Goal: Task Accomplishment & Management: Use online tool/utility

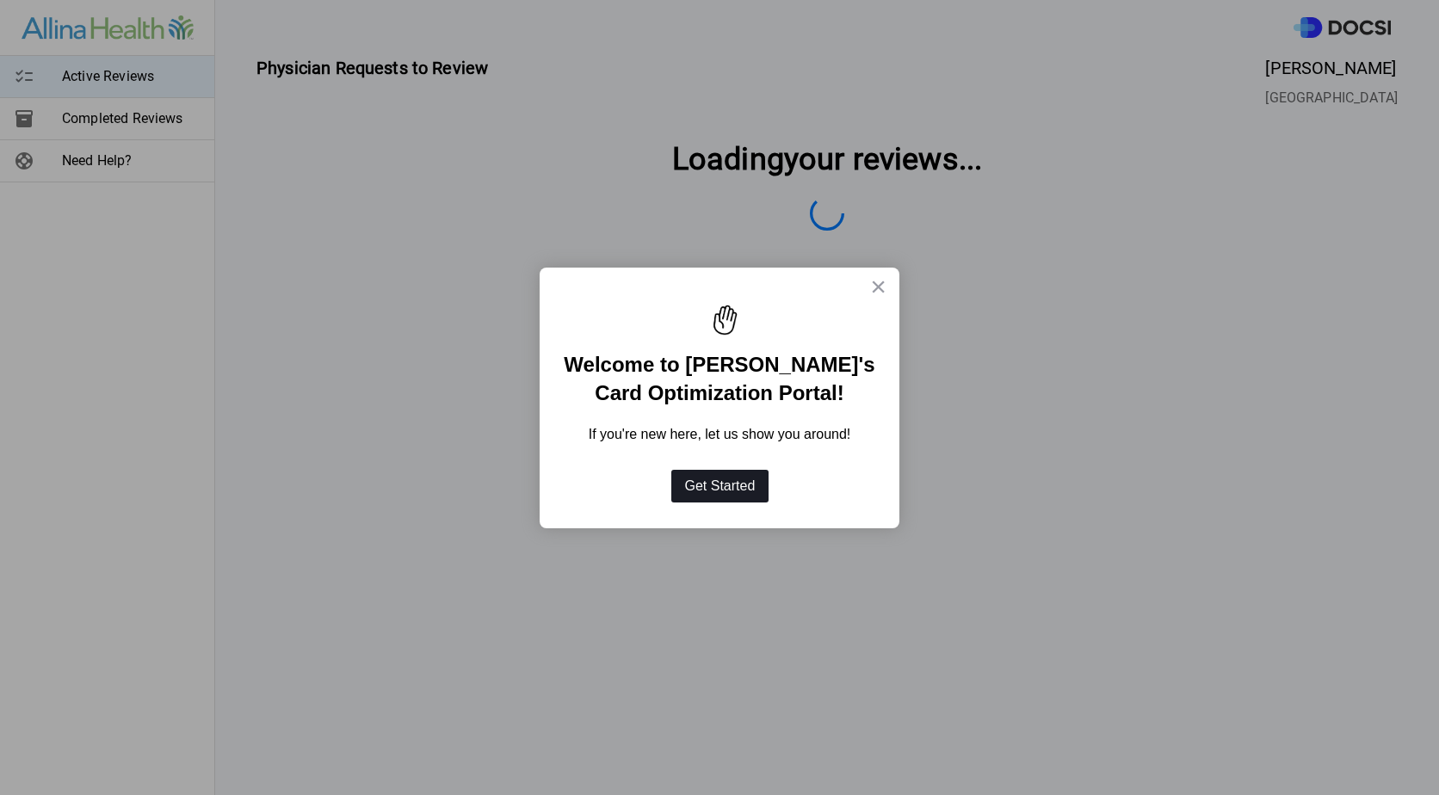
click at [732, 491] on button "Get Started" at bounding box center [720, 486] width 98 height 33
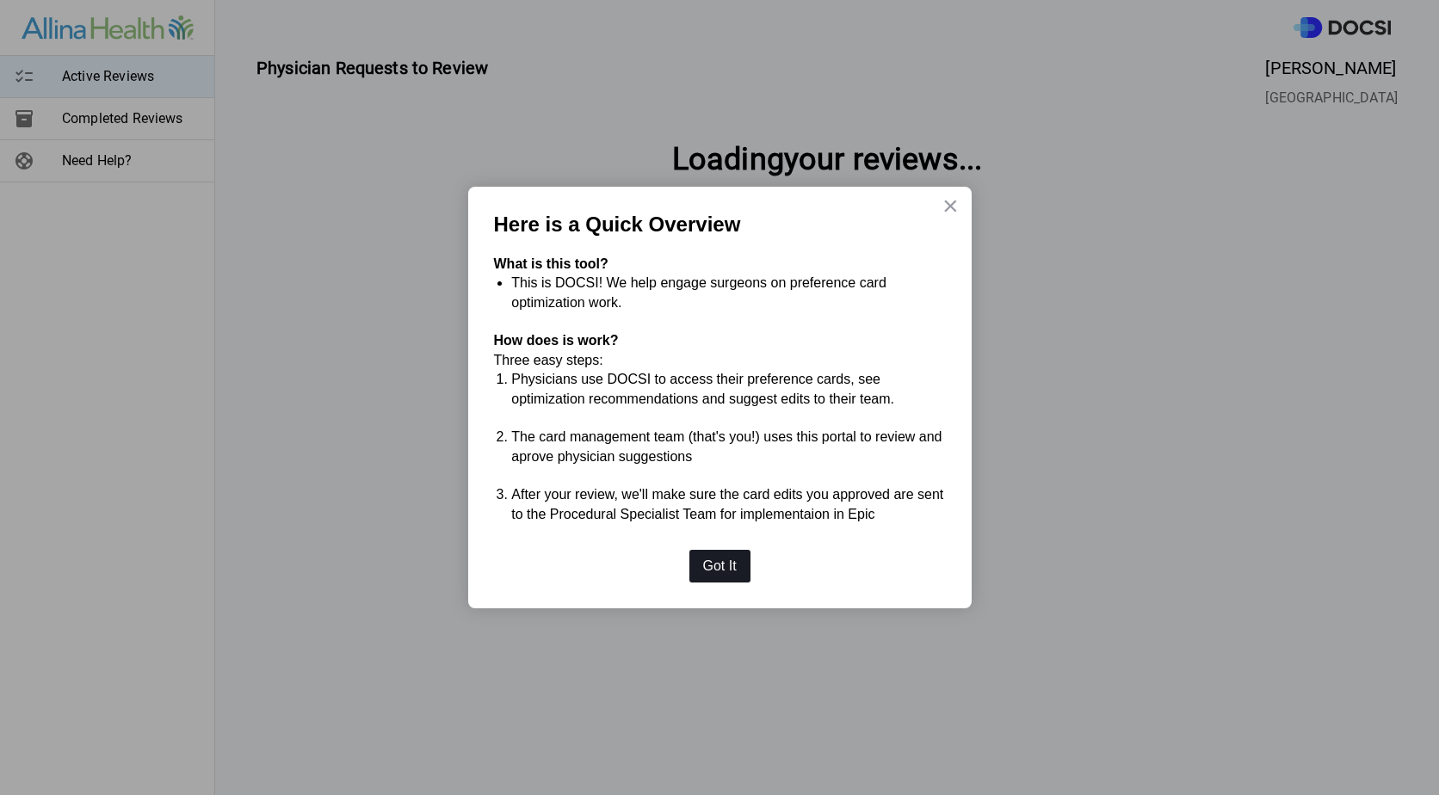
click at [739, 561] on button "Got It" at bounding box center [719, 566] width 61 height 33
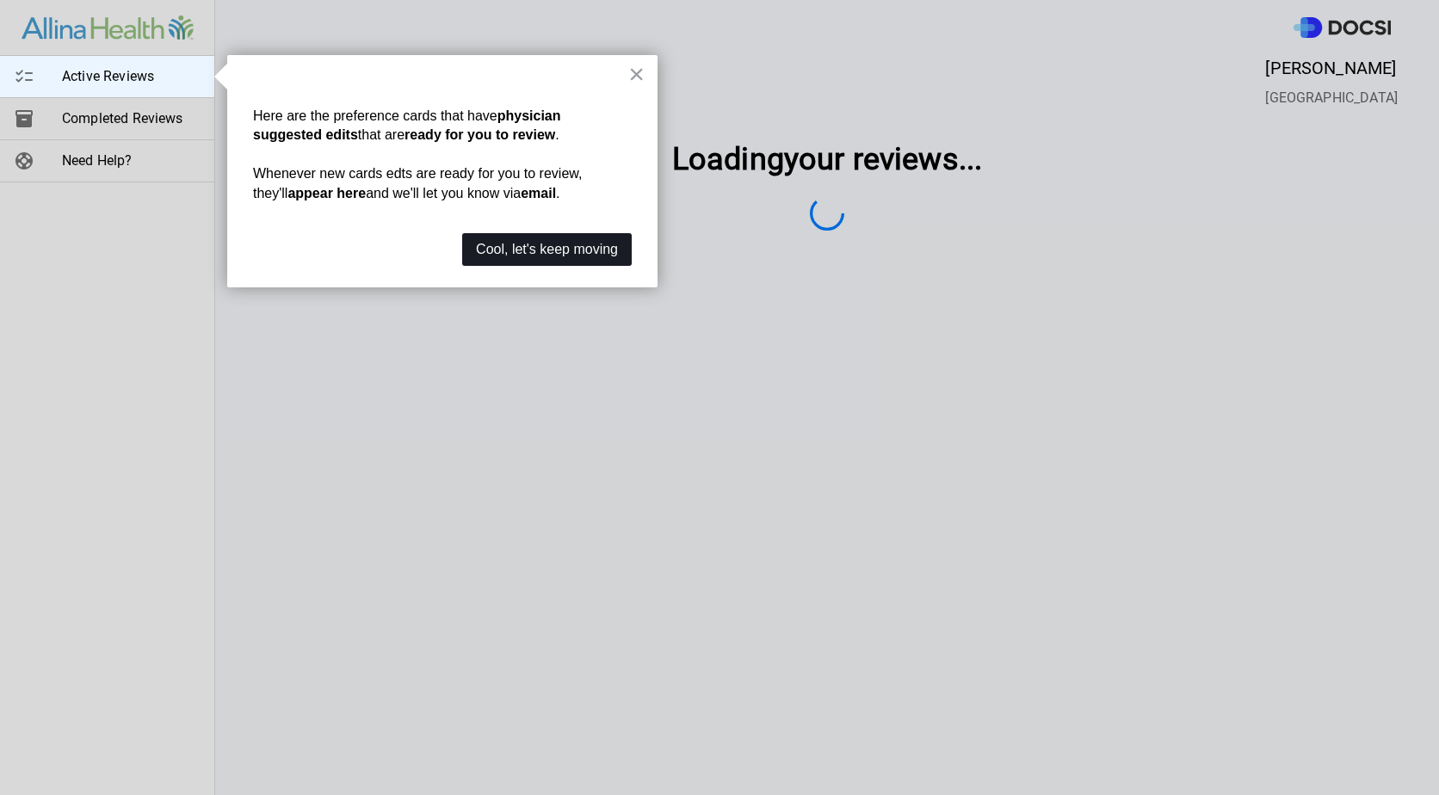
click at [584, 246] on button "Cool, let's keep moving" at bounding box center [547, 249] width 170 height 33
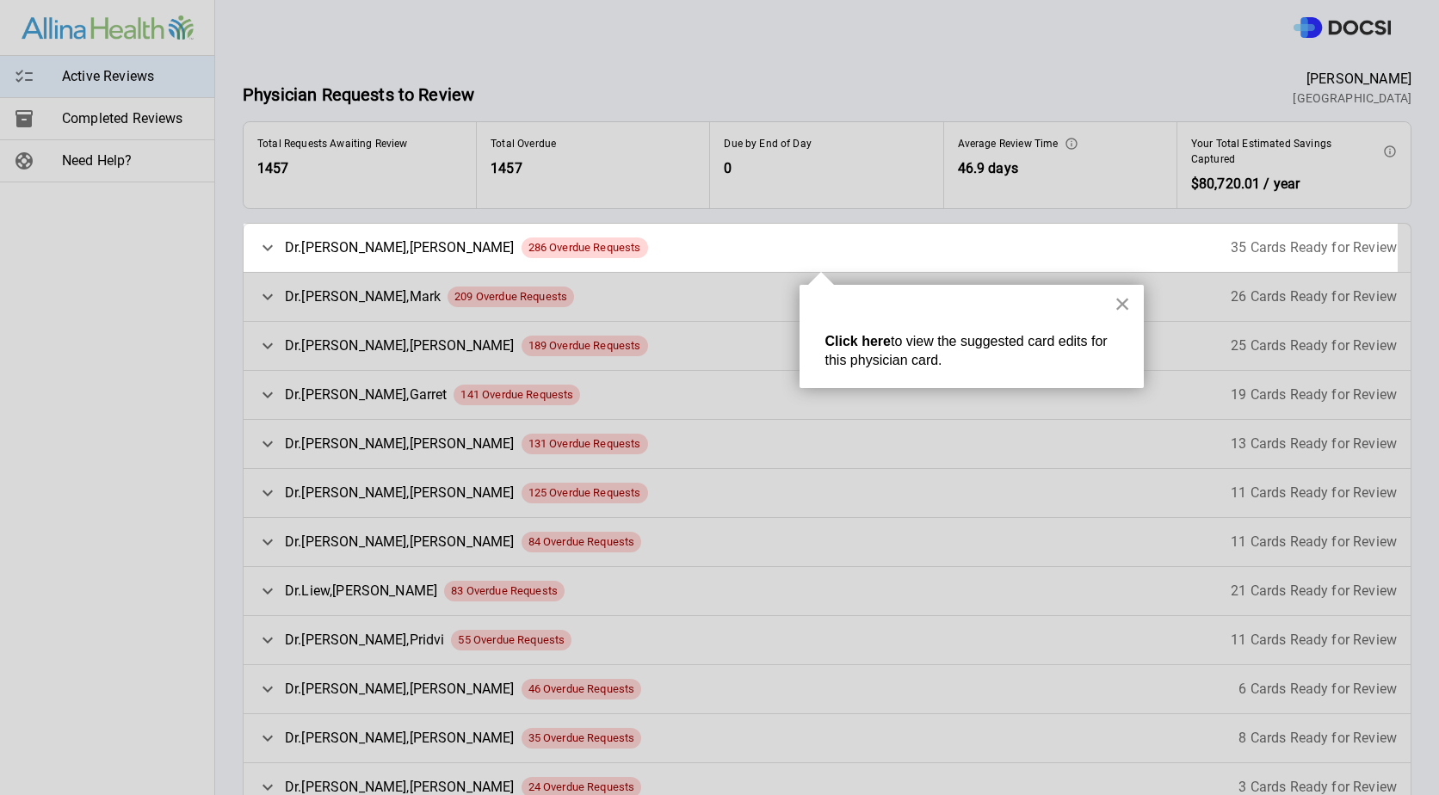
click at [1125, 298] on button "×" at bounding box center [1123, 304] width 16 height 28
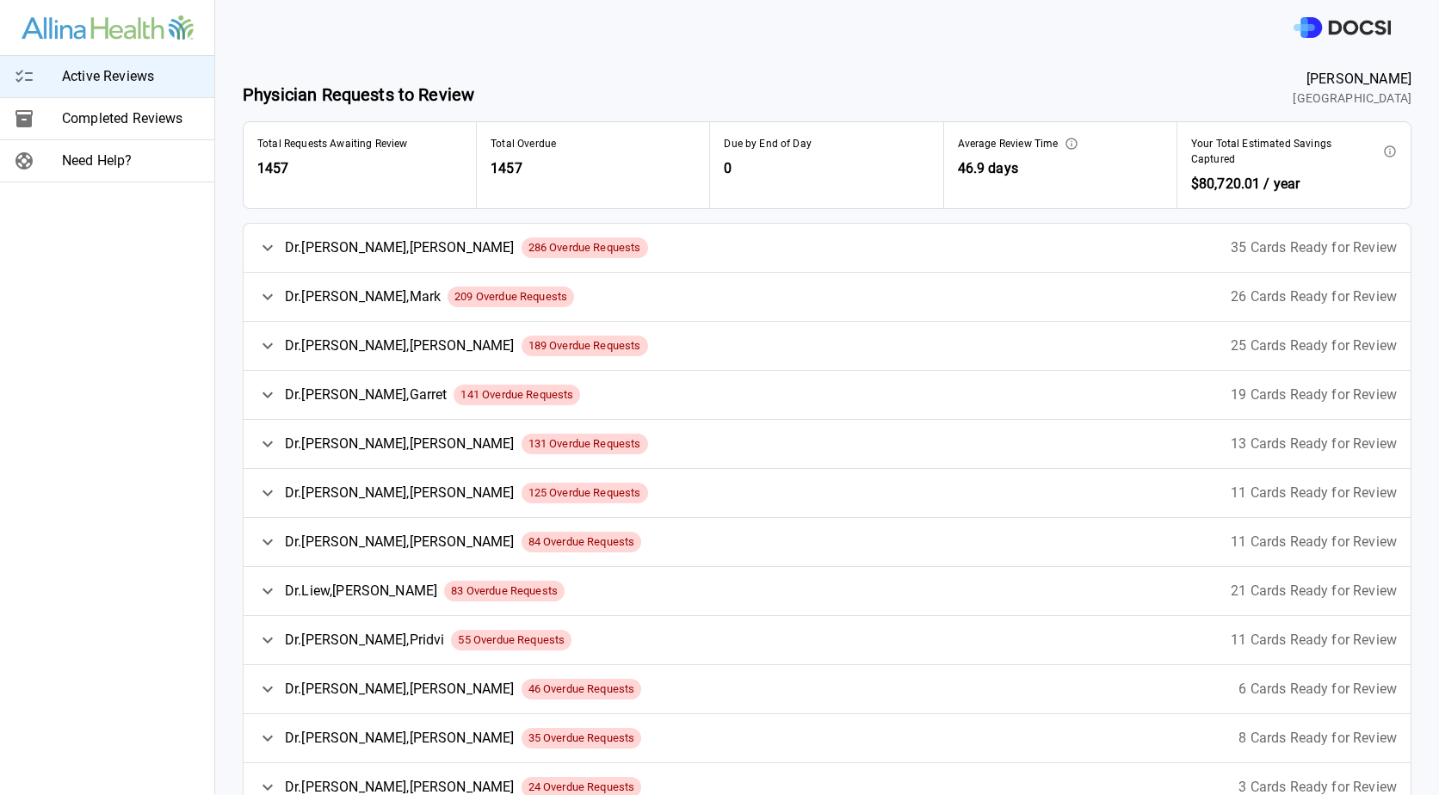
click at [263, 248] on icon at bounding box center [267, 248] width 21 height 21
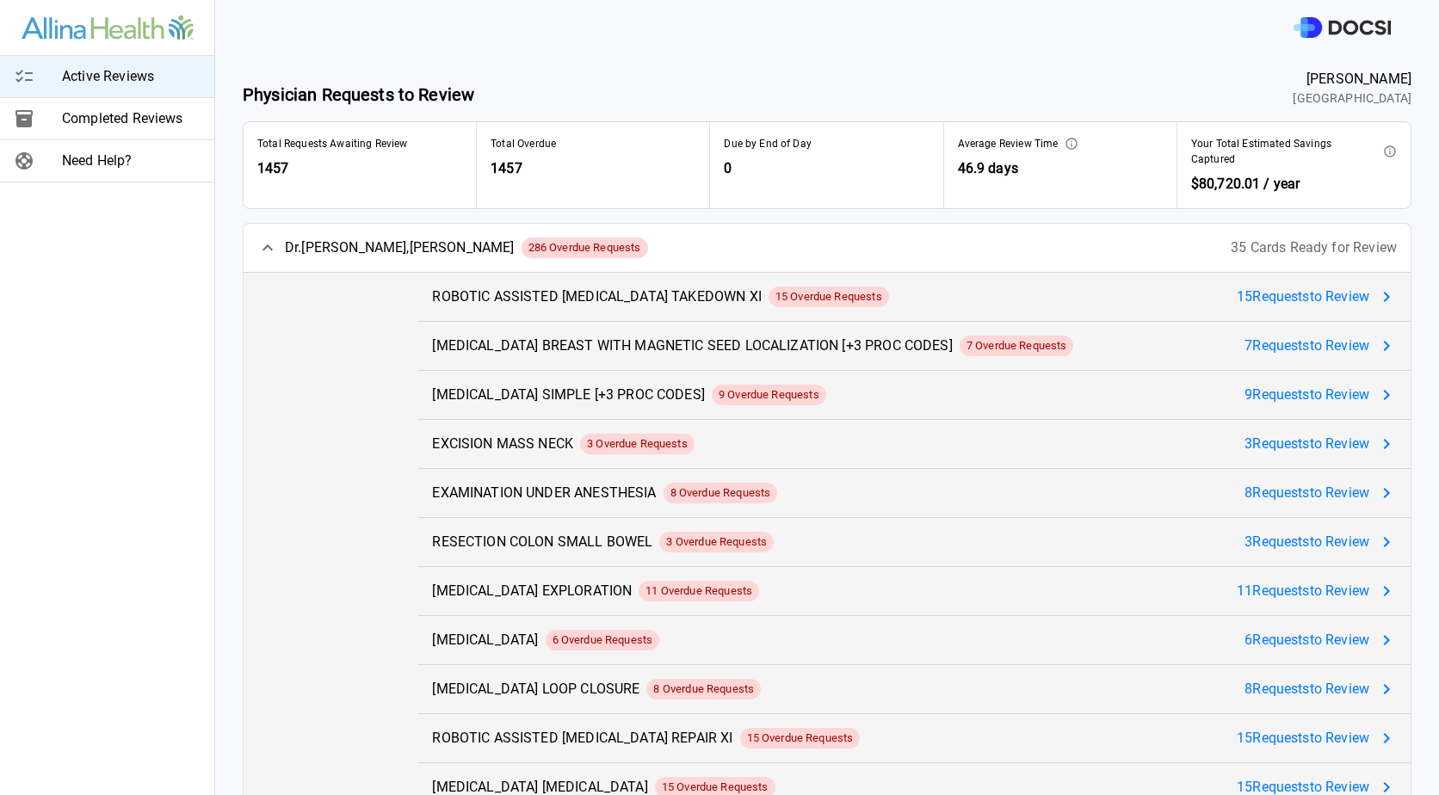
click at [1330, 300] on span "15 Request s to Review" at bounding box center [1303, 297] width 133 height 21
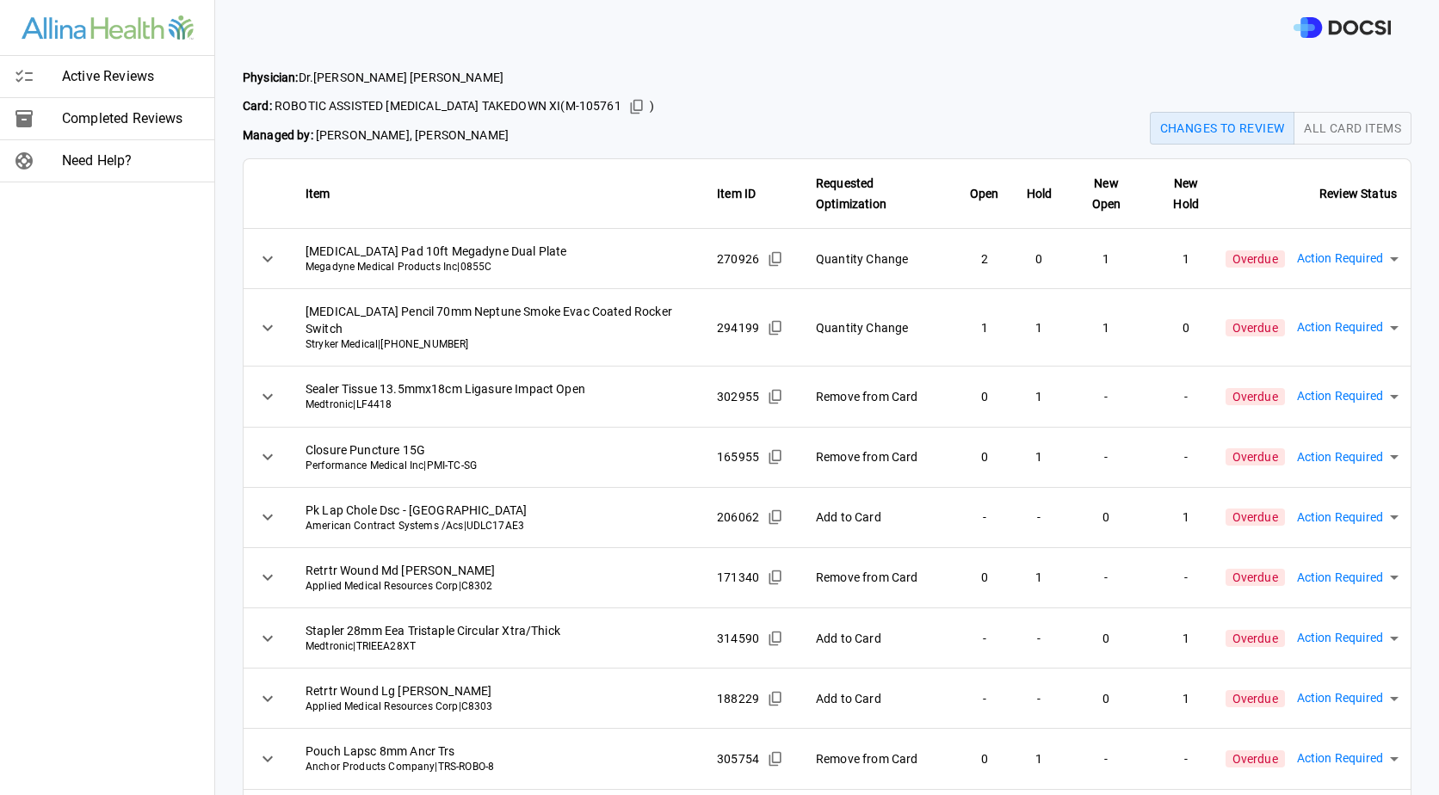
click at [1358, 238] on body "Active Reviews Completed Reviews Need Help? Physician: Dr. [PERSON_NAME] Card: …" at bounding box center [719, 397] width 1439 height 795
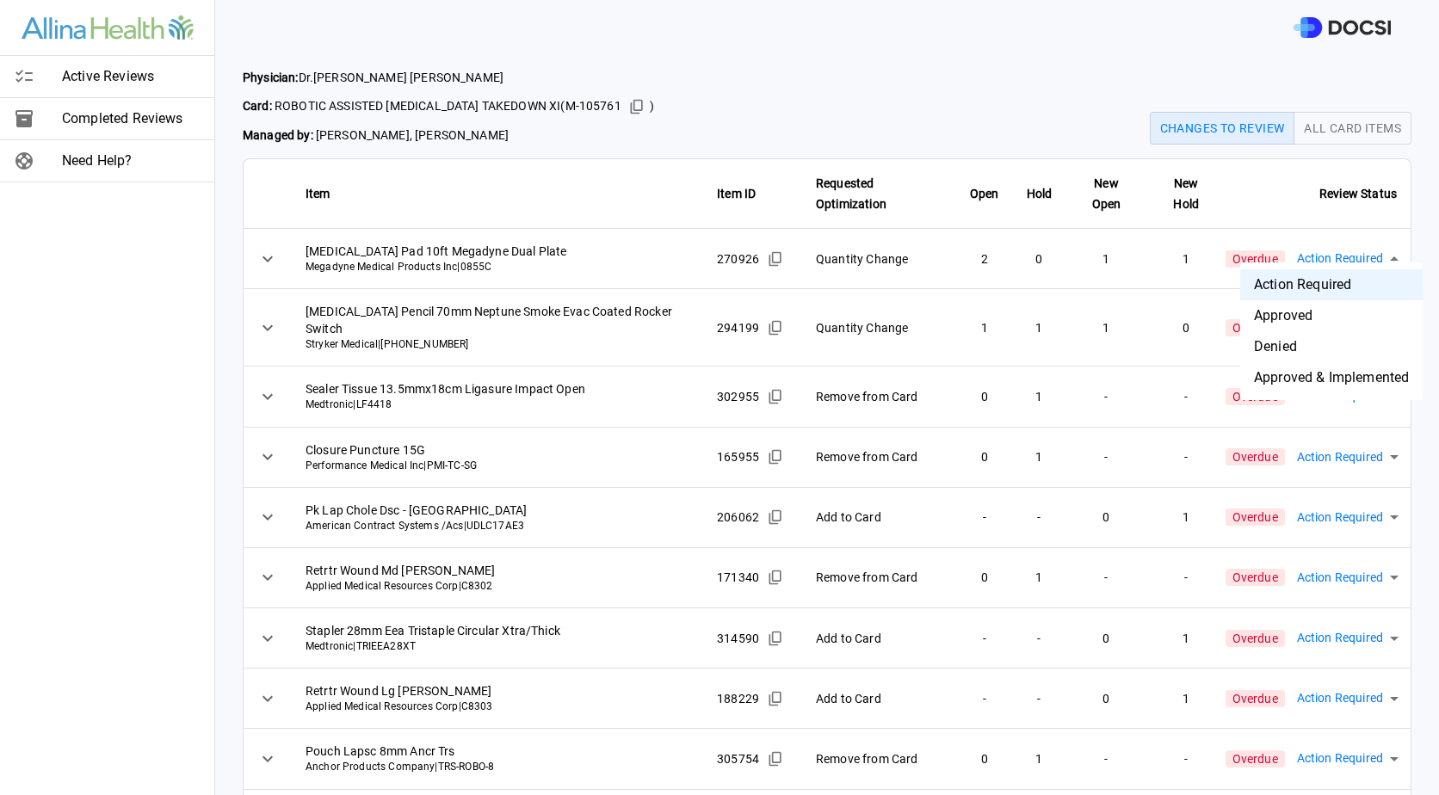
click at [992, 77] on div at bounding box center [719, 397] width 1439 height 795
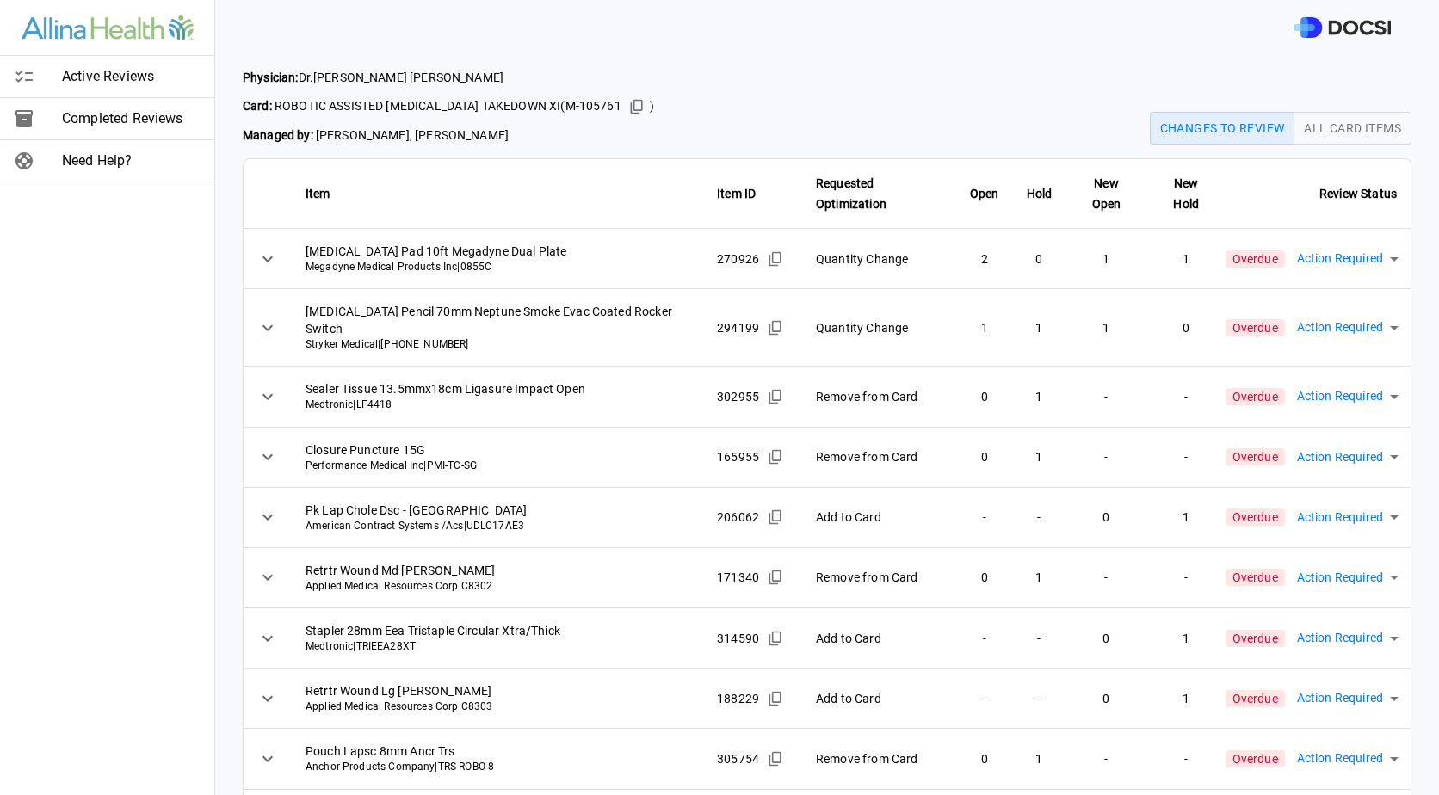
click at [885, 109] on div "Physician: Dr. [PERSON_NAME] Card: ROBOTIC ASSISTED [MEDICAL_DATA] TAKEDOWN XI …" at bounding box center [827, 107] width 1169 height 76
click at [1308, 123] on button "All Card Items" at bounding box center [1353, 128] width 118 height 33
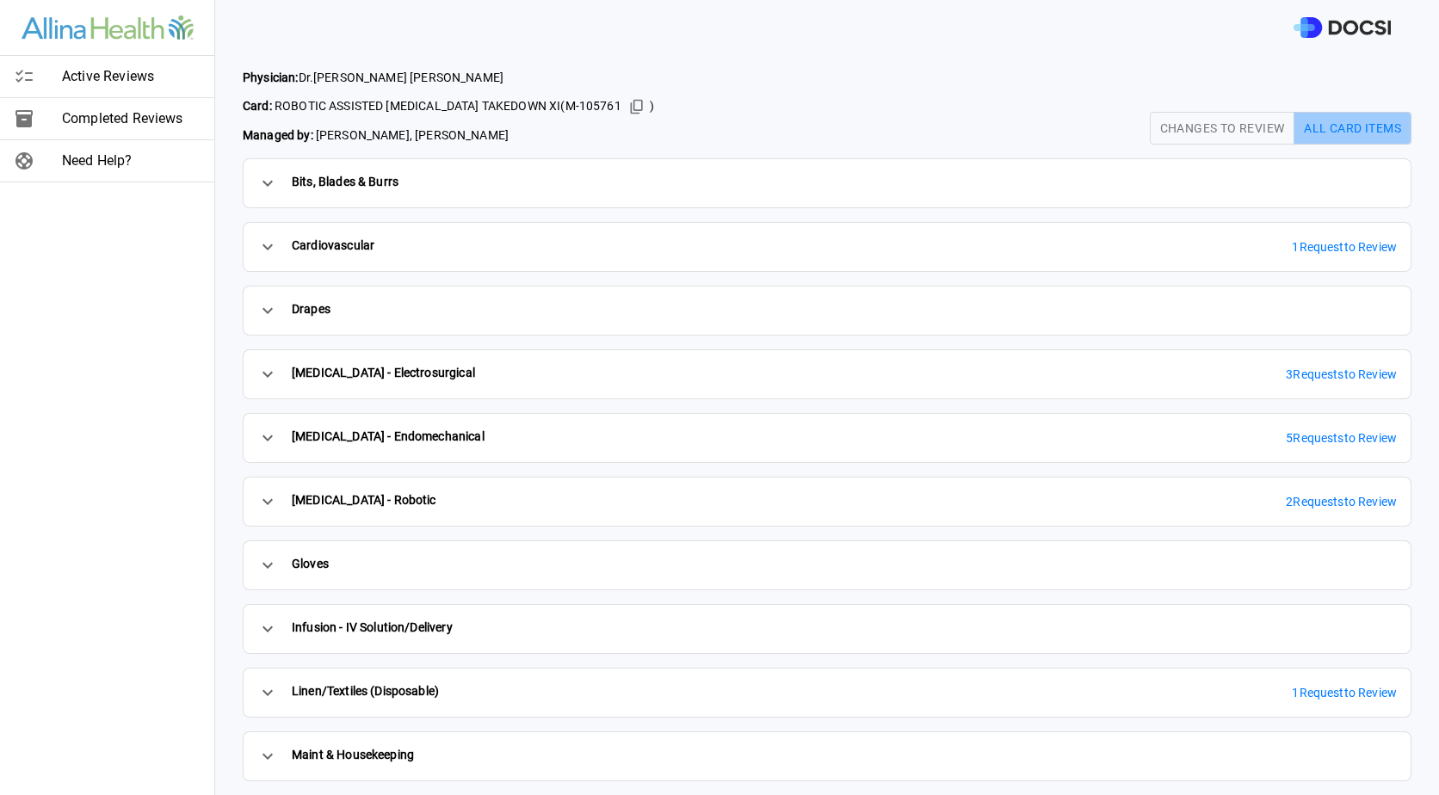
click at [1308, 123] on button "All Card Items" at bounding box center [1353, 128] width 118 height 33
click at [1221, 120] on button "Changes to Review" at bounding box center [1222, 128] width 145 height 33
